Goal: Task Accomplishment & Management: Manage account settings

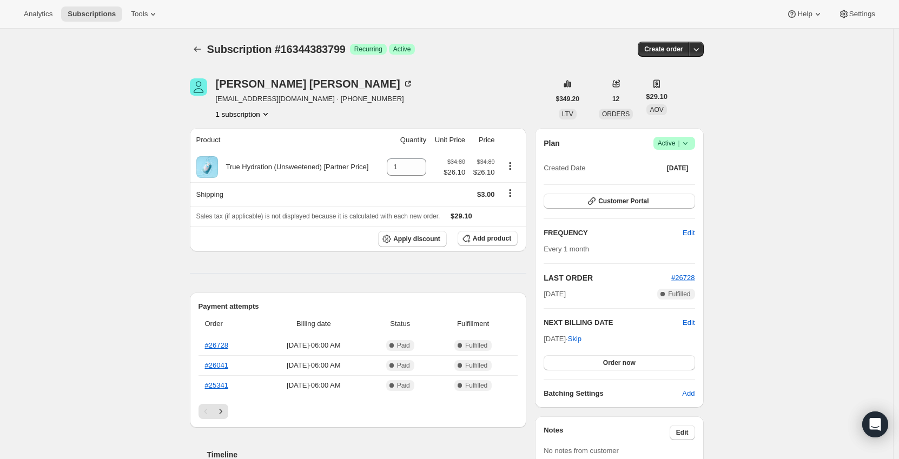
click at [684, 146] on icon at bounding box center [685, 143] width 11 height 11
click at [674, 180] on span "Cancel subscription" at bounding box center [677, 183] width 61 height 8
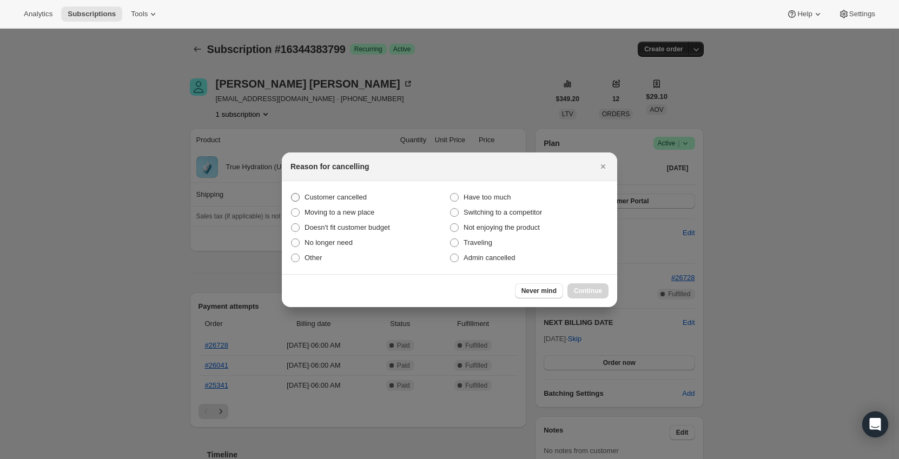
click at [334, 196] on span "Customer cancelled" at bounding box center [336, 197] width 62 height 8
click at [292, 194] on input "Customer cancelled" at bounding box center [291, 193] width 1 height 1
radio input "true"
click at [309, 258] on span "Other" at bounding box center [314, 258] width 18 height 8
click at [292, 254] on input "Other" at bounding box center [291, 254] width 1 height 1
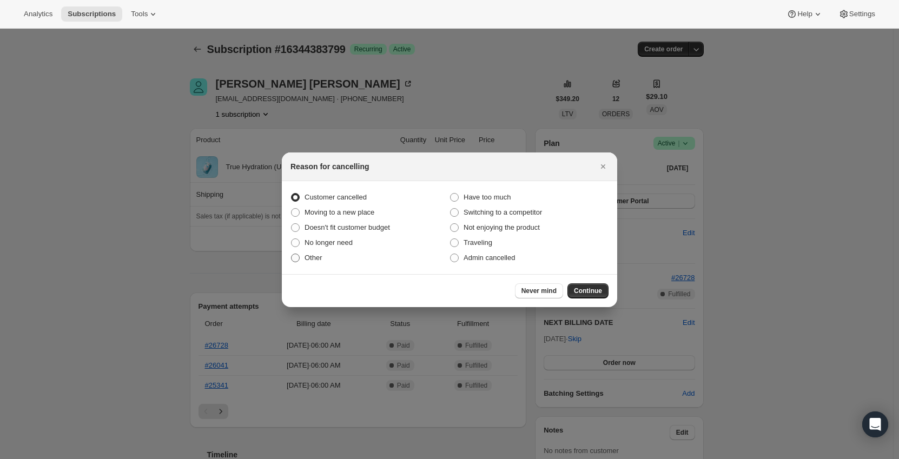
radio input "true"
click at [354, 198] on span "Customer cancelled" at bounding box center [336, 197] width 62 height 8
click at [292, 194] on input "Customer cancelled" at bounding box center [291, 193] width 1 height 1
radio input "true"
radio input "false"
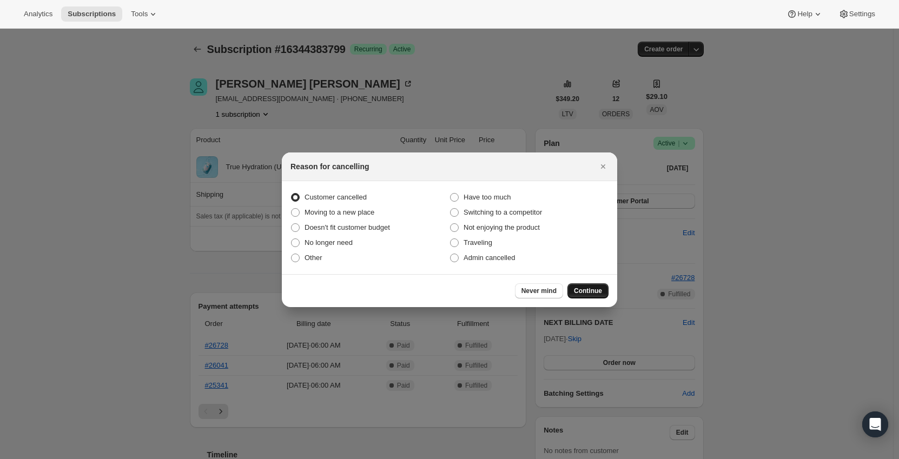
click at [599, 286] on button "Continue" at bounding box center [588, 291] width 41 height 15
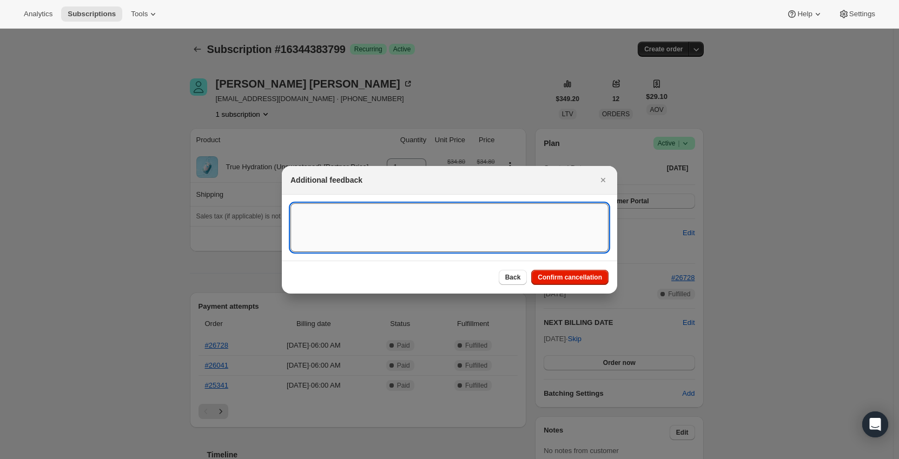
click at [435, 230] on textarea ":rbk:" at bounding box center [450, 227] width 318 height 49
type textarea "Customer has medical condition and cannot consume one of the ingredients in the…"
click at [561, 276] on span "Confirm cancellation" at bounding box center [570, 277] width 64 height 9
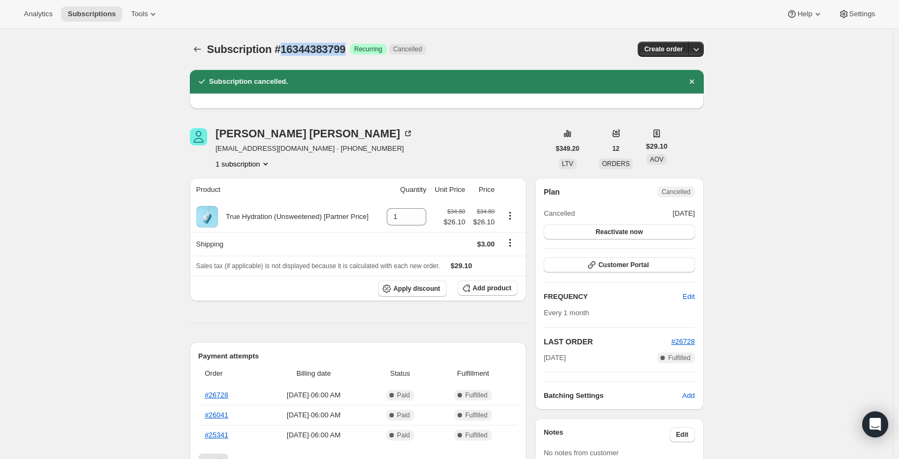
drag, startPoint x: 348, startPoint y: 52, endPoint x: 284, endPoint y: 52, distance: 64.4
click at [284, 52] on span "Subscription #16344383799" at bounding box center [276, 49] width 139 height 12
copy span "16344383799"
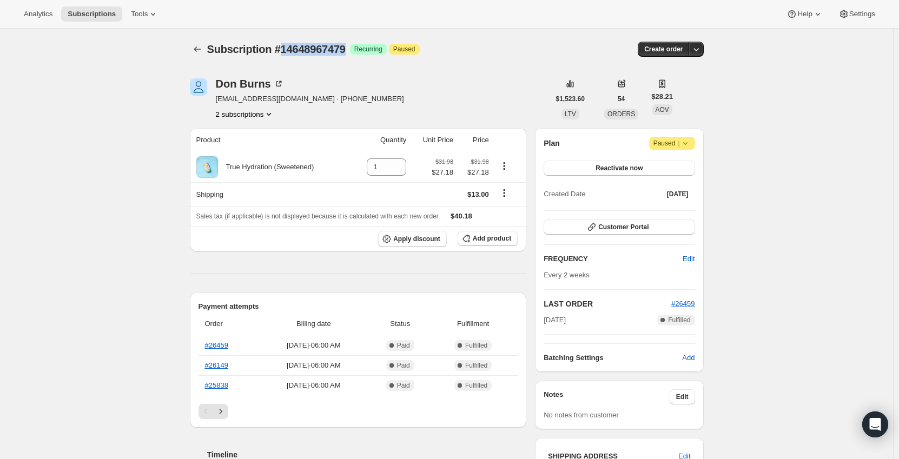
drag, startPoint x: 347, startPoint y: 49, endPoint x: 281, endPoint y: 51, distance: 65.5
click at [281, 51] on span "Subscription #14648967479" at bounding box center [276, 49] width 139 height 12
copy span "14648967479"
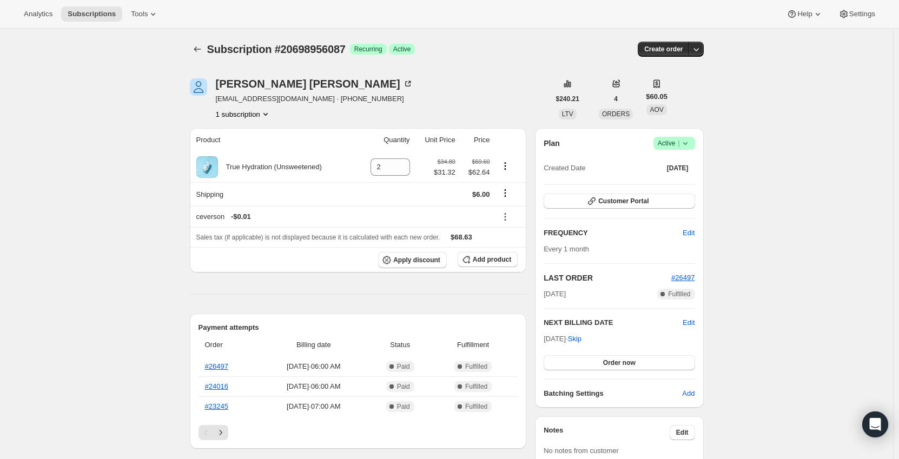
click at [683, 145] on icon at bounding box center [685, 143] width 11 height 11
click at [520, 95] on div "[PERSON_NAME] [EMAIL_ADDRESS][DOMAIN_NAME] · [PHONE_NUMBER] 1 subscription" at bounding box center [370, 98] width 360 height 41
click at [505, 195] on icon "Shipping actions" at bounding box center [505, 193] width 11 height 11
click at [500, 215] on span "Edit shipping rate" at bounding box center [507, 214] width 54 height 8
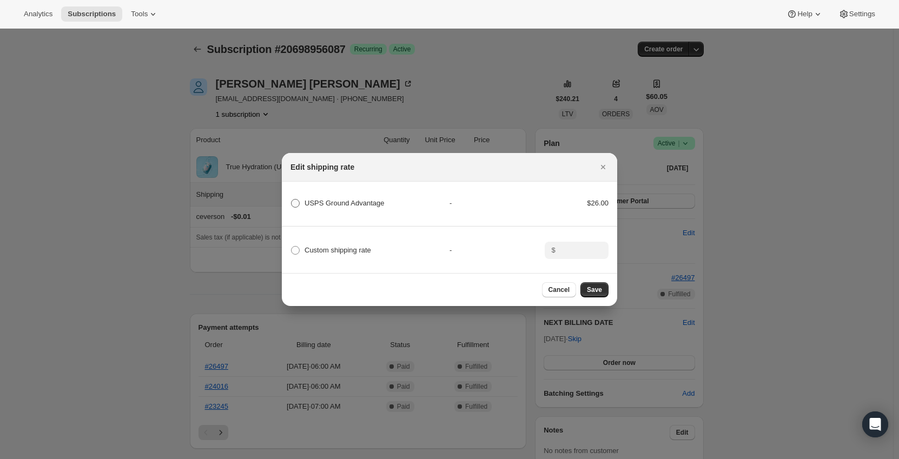
click at [304, 201] on label "USPS Ground Advantage" at bounding box center [338, 203] width 94 height 15
click at [292, 200] on Advantage "USPS Ground Advantage" at bounding box center [291, 199] width 1 height 1
radio Advantage "true"
click at [593, 297] on button "Save" at bounding box center [595, 289] width 28 height 15
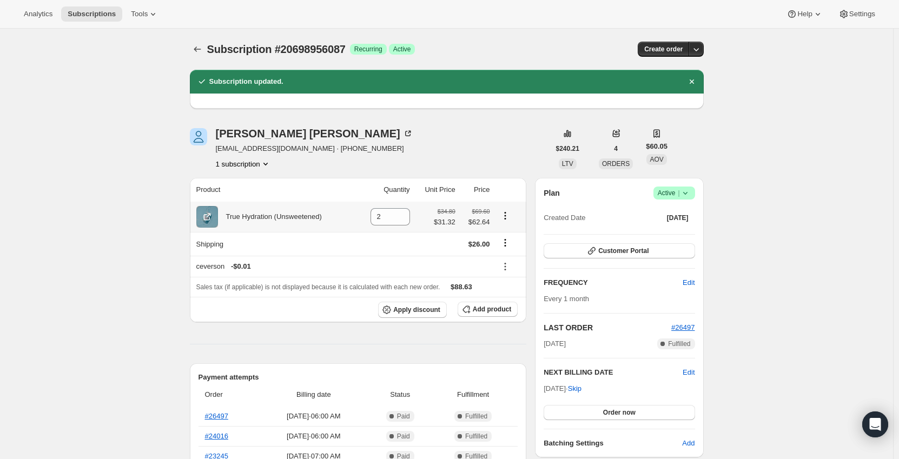
click at [505, 216] on icon "Product actions" at bounding box center [505, 215] width 11 height 11
click at [487, 306] on span "Add product" at bounding box center [492, 309] width 38 height 9
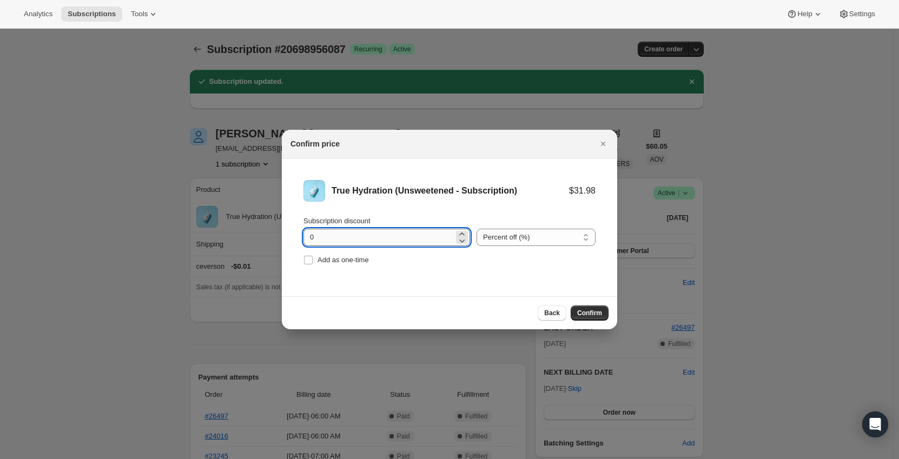
click at [341, 239] on input "0" at bounding box center [379, 237] width 150 height 17
type input "15"
click at [585, 308] on button "Confirm" at bounding box center [590, 313] width 38 height 15
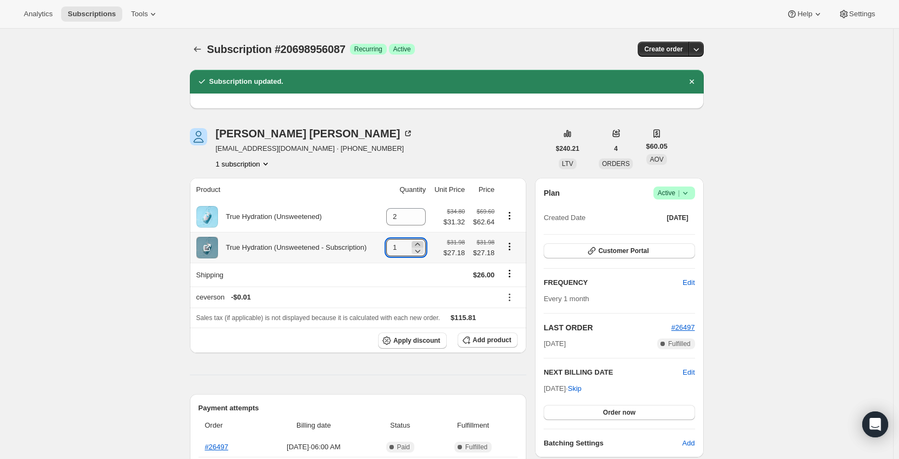
click at [420, 243] on icon at bounding box center [417, 244] width 11 height 11
type input "2"
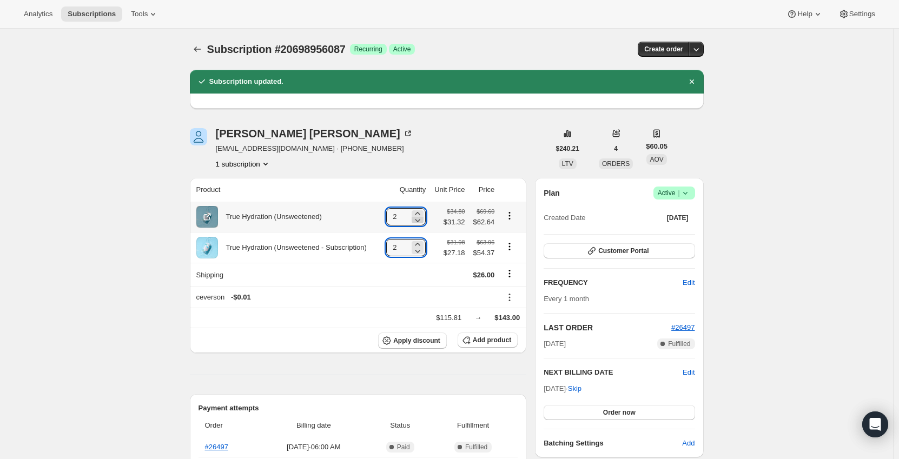
click at [422, 220] on icon at bounding box center [417, 220] width 11 height 11
type input "0"
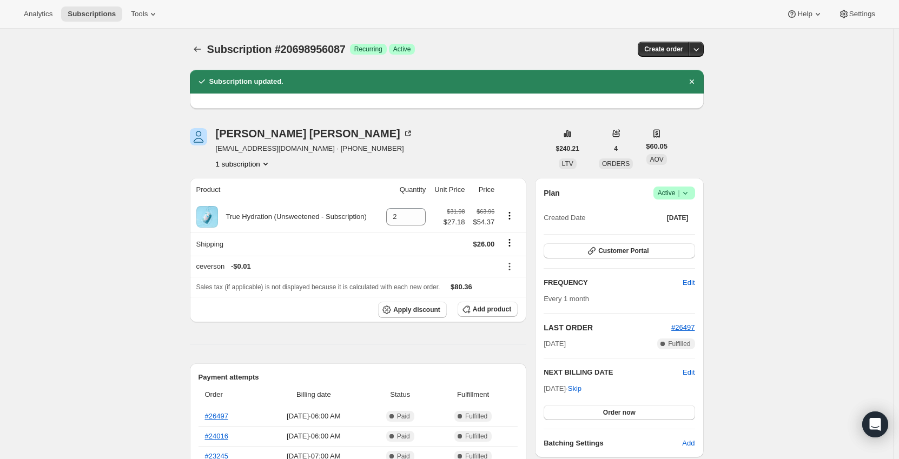
click at [680, 192] on span "|" at bounding box center [679, 193] width 2 height 9
click at [692, 371] on span "Edit" at bounding box center [689, 372] width 12 height 11
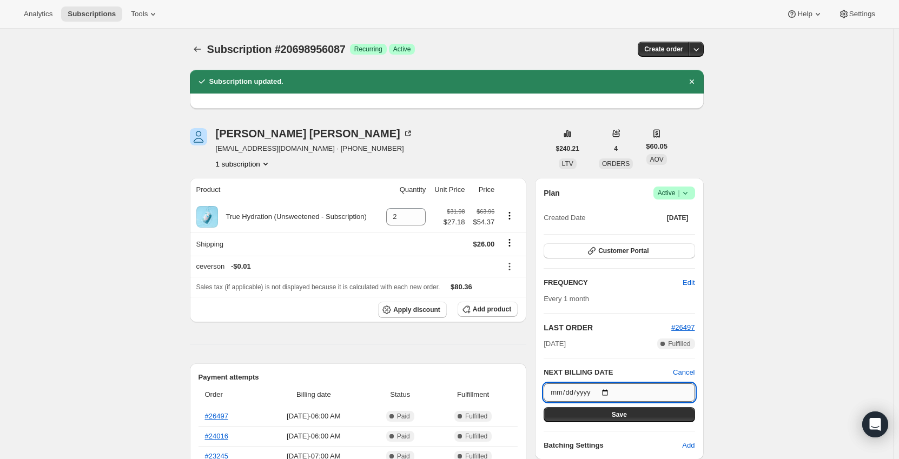
click at [606, 390] on input "[DATE]" at bounding box center [619, 393] width 151 height 18
type input "[DATE]"
click at [610, 414] on button "Save" at bounding box center [619, 414] width 151 height 15
